Goal: Find specific page/section: Find specific page/section

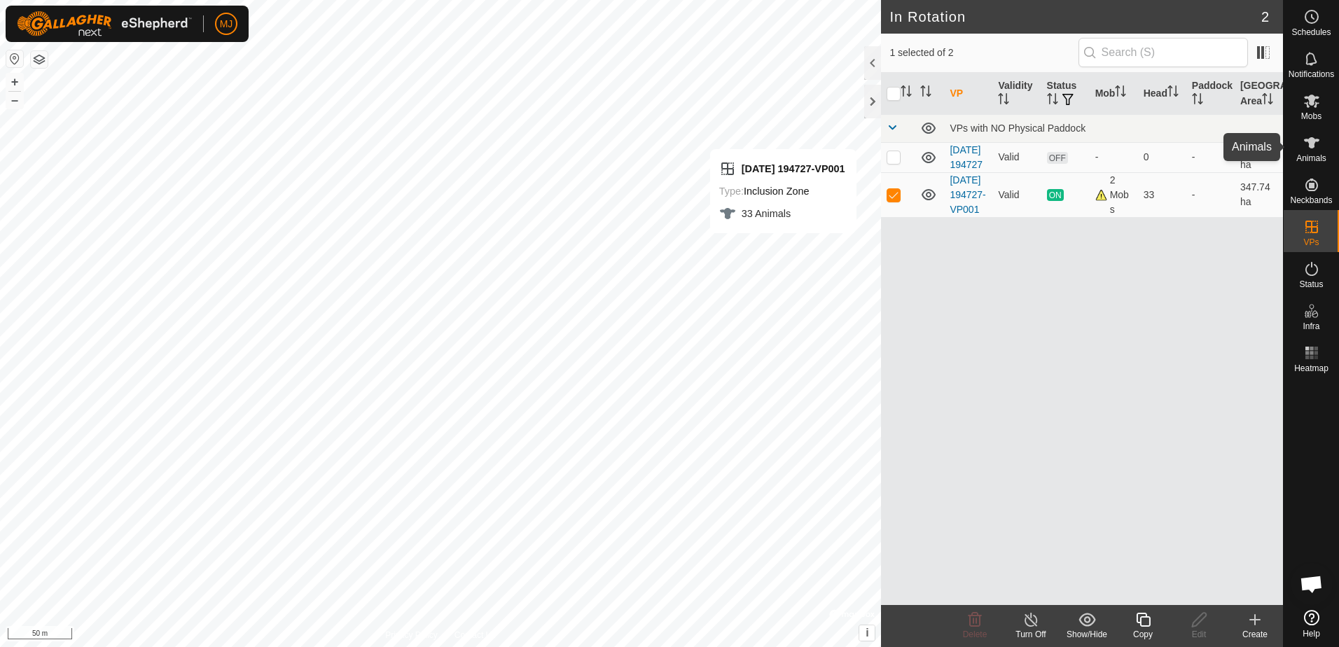
click at [1316, 136] on icon at bounding box center [1312, 142] width 17 height 17
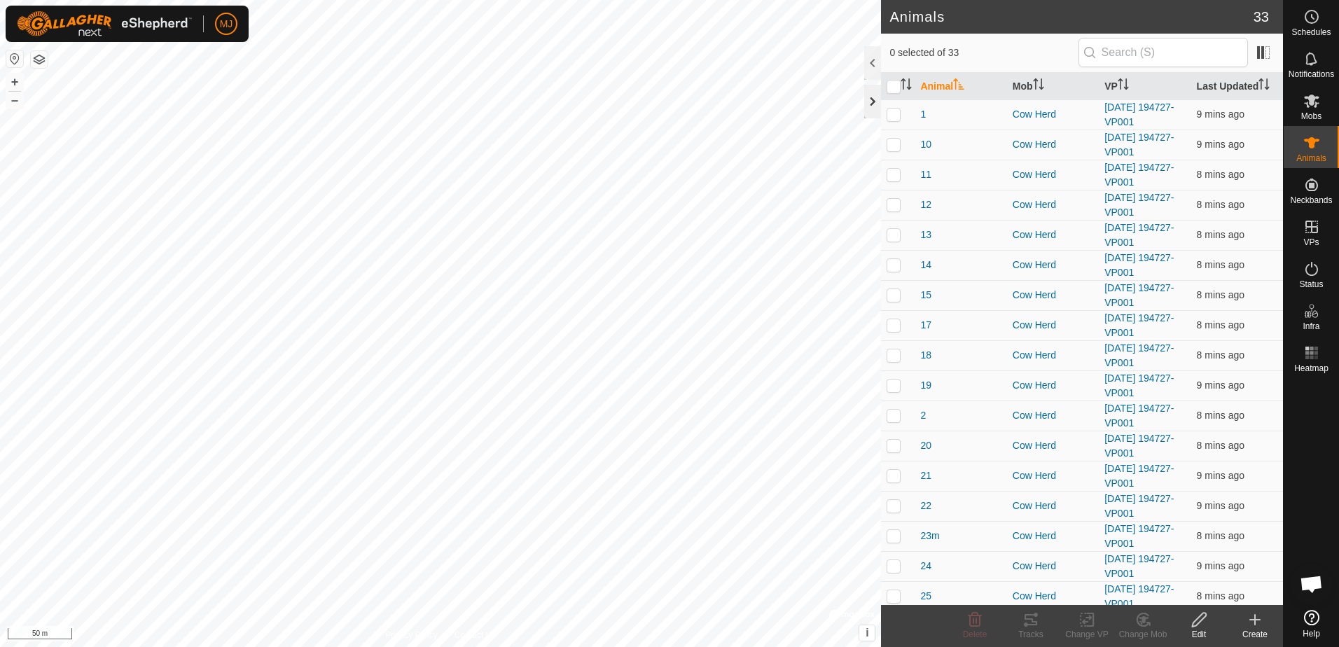
click at [875, 106] on div at bounding box center [872, 102] width 17 height 34
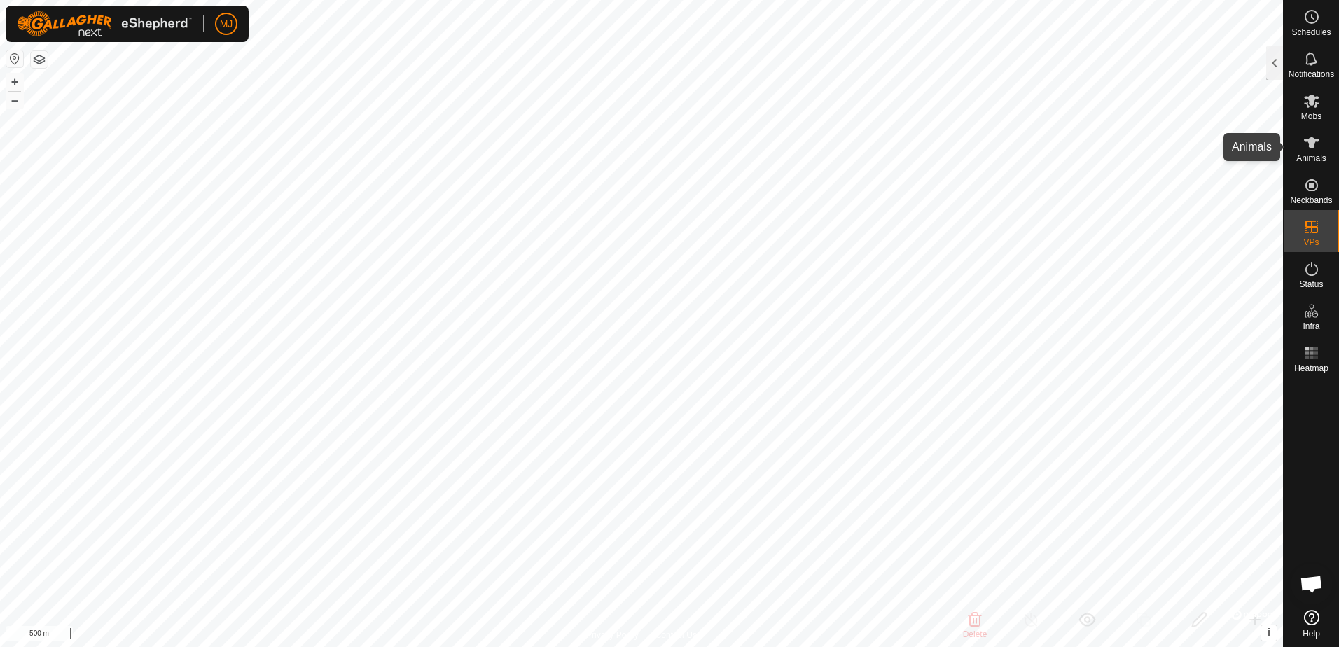
click at [1313, 146] on icon at bounding box center [1311, 142] width 15 height 11
